Goal: Answer question/provide support: Answer question/provide support

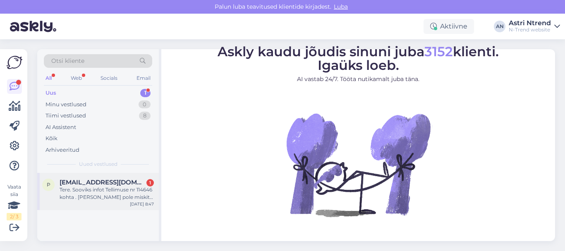
click at [91, 194] on div "Tere. Sooviks infot Tellimuse nr 114646 kohta . [PERSON_NAME] pole miskit aga t…" at bounding box center [107, 193] width 94 height 15
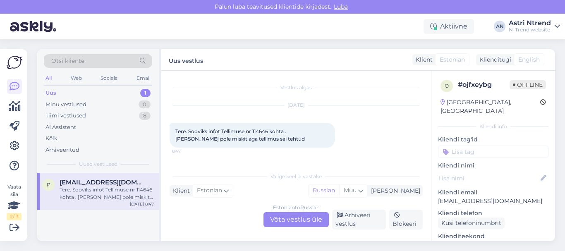
click at [289, 218] on div "Estonian to Russian Võta vestlus üle" at bounding box center [296, 219] width 65 height 15
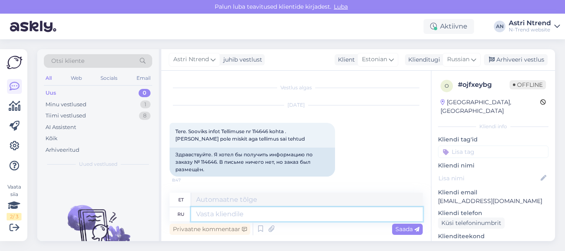
click at [218, 213] on textarea at bounding box center [307, 214] width 232 height 14
type textarea "P"
type textarea "Зд"
type textarea "Tere"
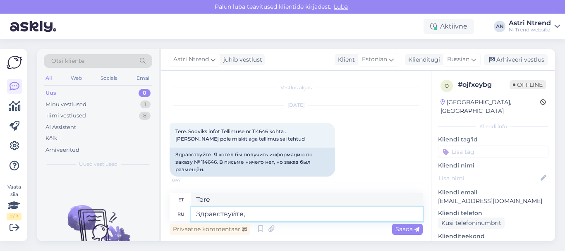
type textarea "Здравствуйте,"
type textarea "Tere,"
type textarea "Здравствуйте,"
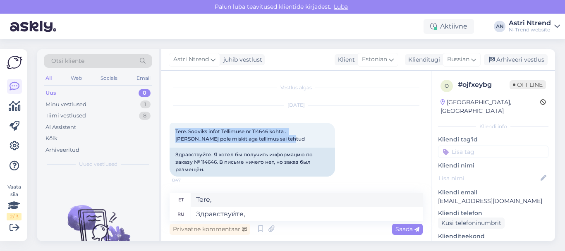
drag, startPoint x: 257, startPoint y: 139, endPoint x: 166, endPoint y: 131, distance: 91.0
click at [166, 131] on div "Vestlus algas [DATE] Tere. Sooviks infot Tellimuse nr 114646 kohta . [PERSON_NA…" at bounding box center [296, 156] width 270 height 171
copy span "Tere. Sooviks infot Tellimuse nr 114646 kohta . [PERSON_NAME] pole miskit aga t…"
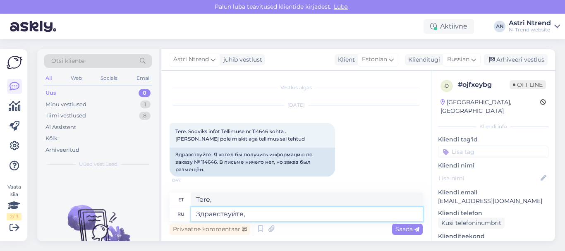
drag, startPoint x: 276, startPoint y: 212, endPoint x: 168, endPoint y: 209, distance: 107.2
click at [168, 209] on div "Vestlus algas [DATE] Tere. Sooviks infot Tellimuse nr 114646 kohta . [PERSON_NA…" at bounding box center [296, 156] width 270 height 171
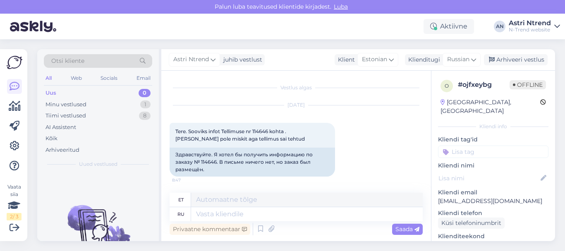
click at [106, 184] on div "Uued vestlused tulevad siia." at bounding box center [98, 207] width 122 height 68
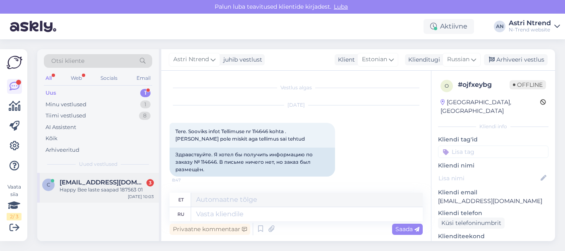
click at [107, 190] on div "Happy Bee laste saapad 187563 01" at bounding box center [107, 189] width 94 height 7
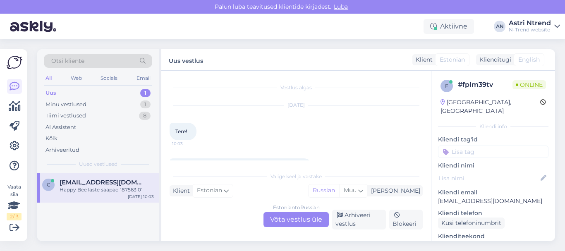
scroll to position [17, 0]
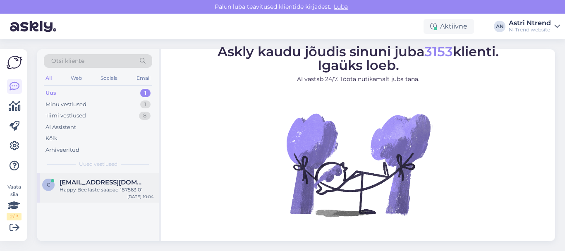
click at [113, 178] on div "C Carolgretaaa@gmail.com Happy Bee laste saapad 187563 01 Oct 3 10:04" at bounding box center [98, 188] width 122 height 30
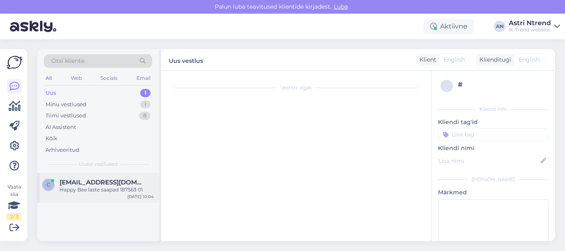
scroll to position [60, 0]
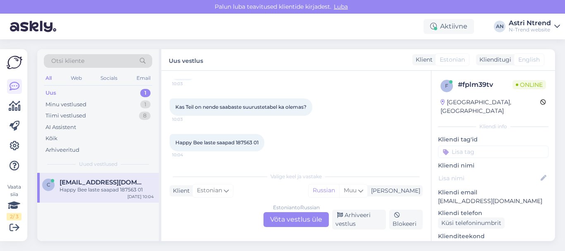
click at [307, 218] on div "Estonian to Russian Võta vestlus üle" at bounding box center [296, 219] width 65 height 15
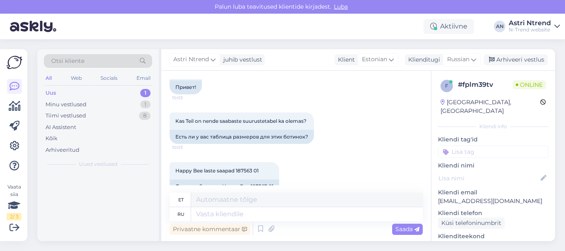
scroll to position [74, 0]
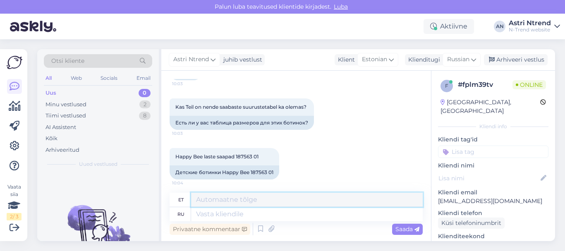
click at [260, 201] on textarea at bounding box center [307, 200] width 232 height 14
paste textarea "Toote mõõtmed [cm] Seda toodet mõõdeti ja kirjeldati individuaalselt meie spets…"
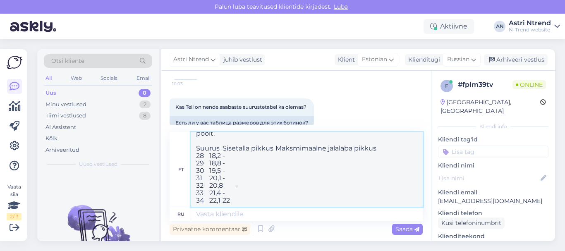
scroll to position [29, 0]
type textarea "Toote mõõtmed [cm] Seda toodet mõõdeti ja kirjeldati individuaalselt meie spets…"
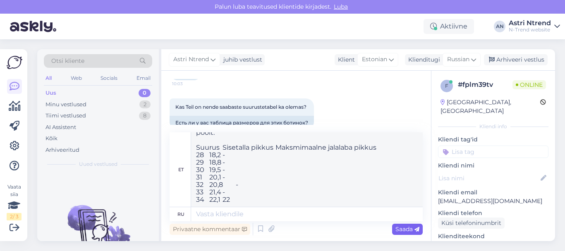
click at [411, 229] on span "Saada" at bounding box center [408, 229] width 24 height 7
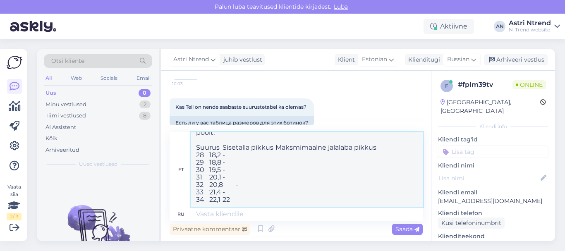
scroll to position [0, 0]
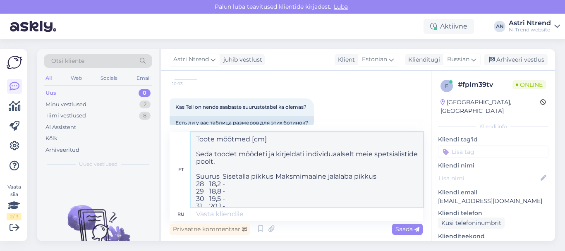
drag, startPoint x: 255, startPoint y: 195, endPoint x: 185, endPoint y: 133, distance: 92.6
click at [185, 133] on div "et Toote mõõtmed [cm] Seda toodet mõõdeti ja kirjeldati individuaalselt meie sp…" at bounding box center [296, 169] width 253 height 75
click at [225, 213] on textarea at bounding box center [307, 214] width 232 height 14
paste textarea "Размер Длина стельки Максимальная длина стопы 28 18,2 - 29 18,8 - 30 19,5 - 31 …"
type textarea "Размер Длина стельки Максимальная длина стопы 28 18,2 - 29 18,8 - 30 19,5 - 31 …"
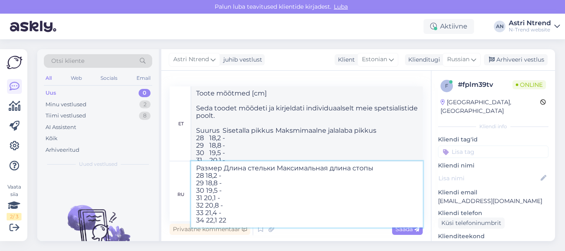
type textarea "Suurus Sisetalla pikkus Maksimaalne jala pikkus 28 18,2 - 29 18,8 - 30 19,5 - 3…"
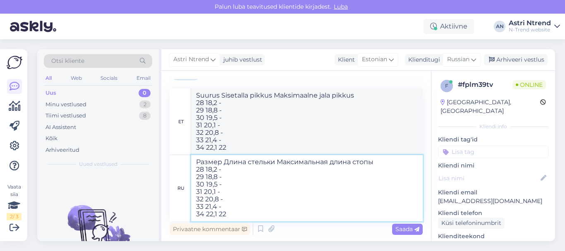
type textarea "Размер Длина стельки Максимальная длина стопы 28 18,2 - 29 18,8 - 30 19,5 - 31 …"
drag, startPoint x: 236, startPoint y: 149, endPoint x: 161, endPoint y: 83, distance: 99.4
click at [161, 83] on div "Vestlus algas Oct 3 2025 Tere! 10:03 Привет! Kas Teil on nende saabaste suurust…" at bounding box center [296, 156] width 270 height 171
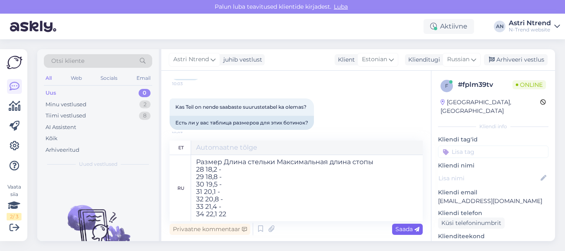
click at [408, 229] on span "Saada" at bounding box center [408, 229] width 24 height 7
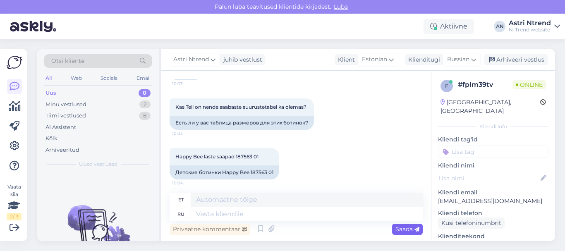
scroll to position [165, 0]
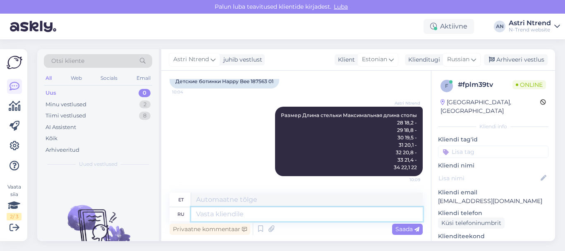
click at [215, 213] on textarea at bounding box center [307, 214] width 232 height 14
paste textarea "Suurus Sisetalla pikkus Maksmimaalne jalalaba pikkus 28 18,2 - 29 18,8 - 30 19,…"
type textarea "Suurus Sisetalla pikkus Maksmimaalne jalalaba pikkus 28 18,2 - 29 18,8 - 30 19,…"
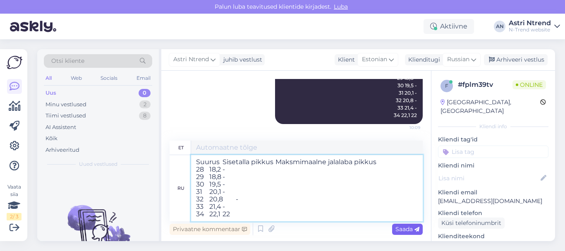
type textarea "Suurus Sisetalla pikkus Maksmimaalne jalalaba pikkus 28 18,2 - 29 18,8 - 30 19,…"
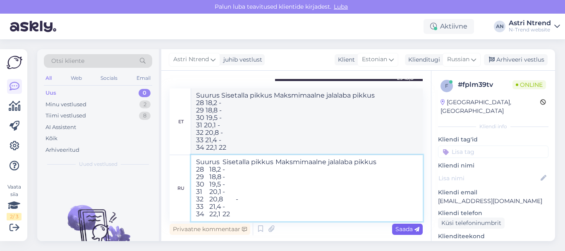
type textarea "Suurus Sisetalla pikkus Maksmimaalne jalalaba pikkus 28 18,2 - 29 18,8 - 30 19,…"
click at [409, 227] on span "Saada" at bounding box center [408, 229] width 24 height 7
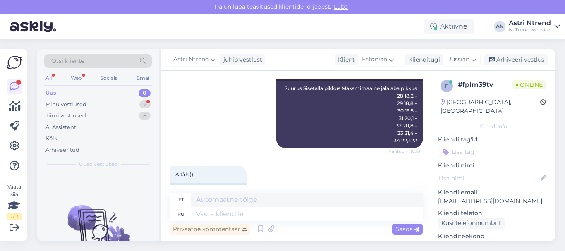
scroll to position [327, 0]
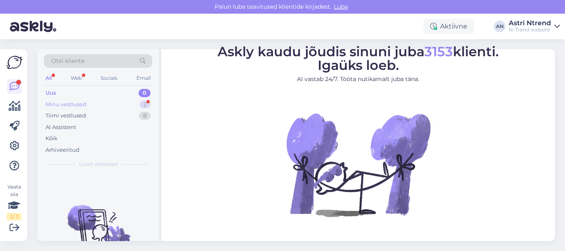
click at [75, 104] on div "Minu vestlused" at bounding box center [66, 105] width 41 height 8
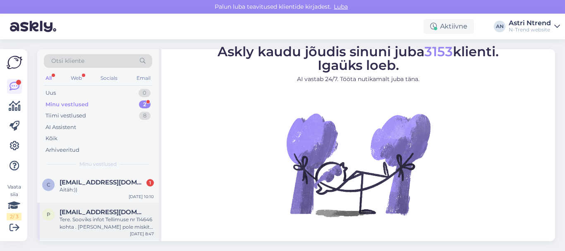
click at [98, 219] on div "Tere. Sooviks infot Tellimuse nr 114646 kohta . [PERSON_NAME] pole miskit aga t…" at bounding box center [107, 223] width 94 height 15
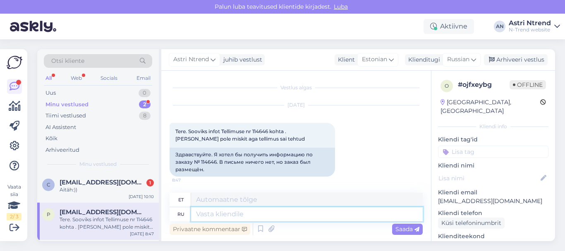
click at [215, 216] on textarea at bounding box center [307, 214] width 232 height 14
paste textarea "Tere Täna hommikul pakitud ja läheb teele."
type textarea "Tere Täna hommikul pakitud ja läheb teele."
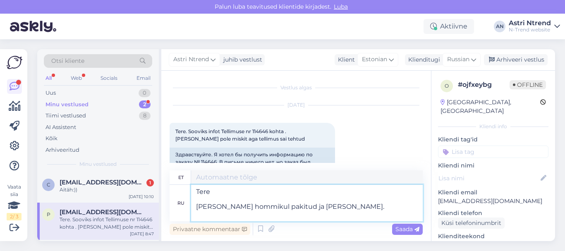
type textarea "Tere Täna hommikul pakitud ja läheb teele."
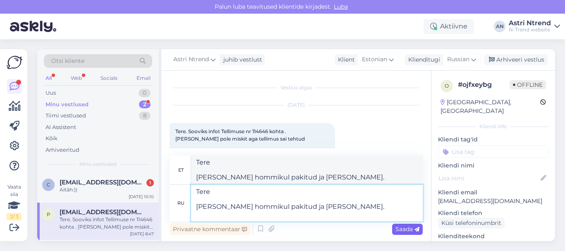
type textarea "Tere Täna hommikul pakitud ja läheb teele."
click at [405, 228] on span "Saada" at bounding box center [408, 229] width 24 height 7
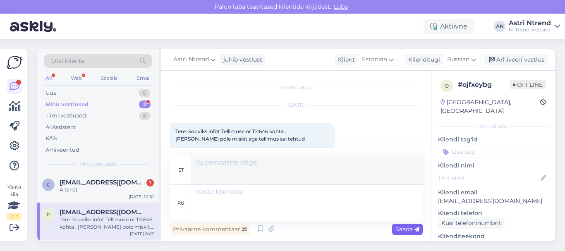
scroll to position [80, 0]
